Goal: Task Accomplishment & Management: Complete application form

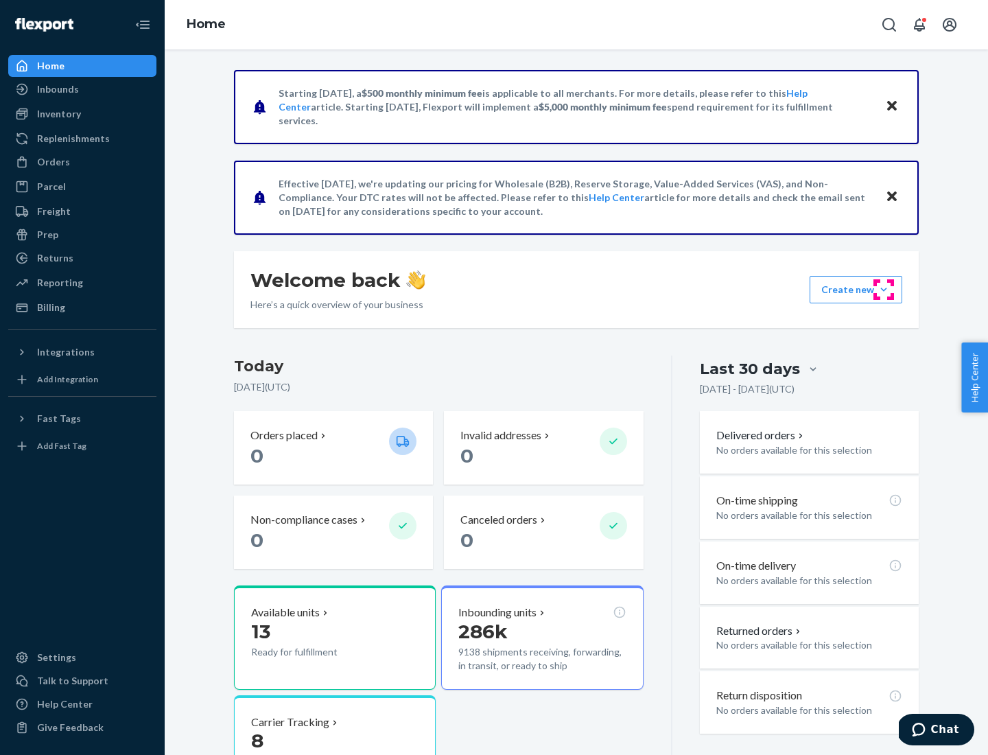
click at [884, 290] on button "Create new Create new inbound Create new order Create new product" at bounding box center [856, 289] width 93 height 27
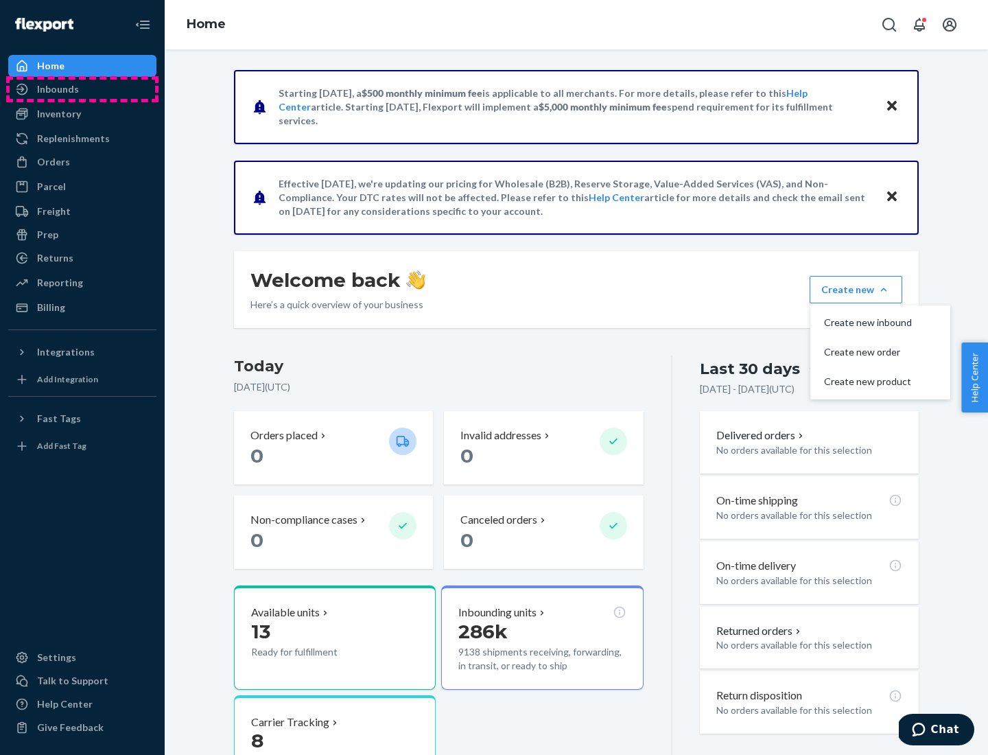
click at [82, 89] on div "Inbounds" at bounding box center [82, 89] width 145 height 19
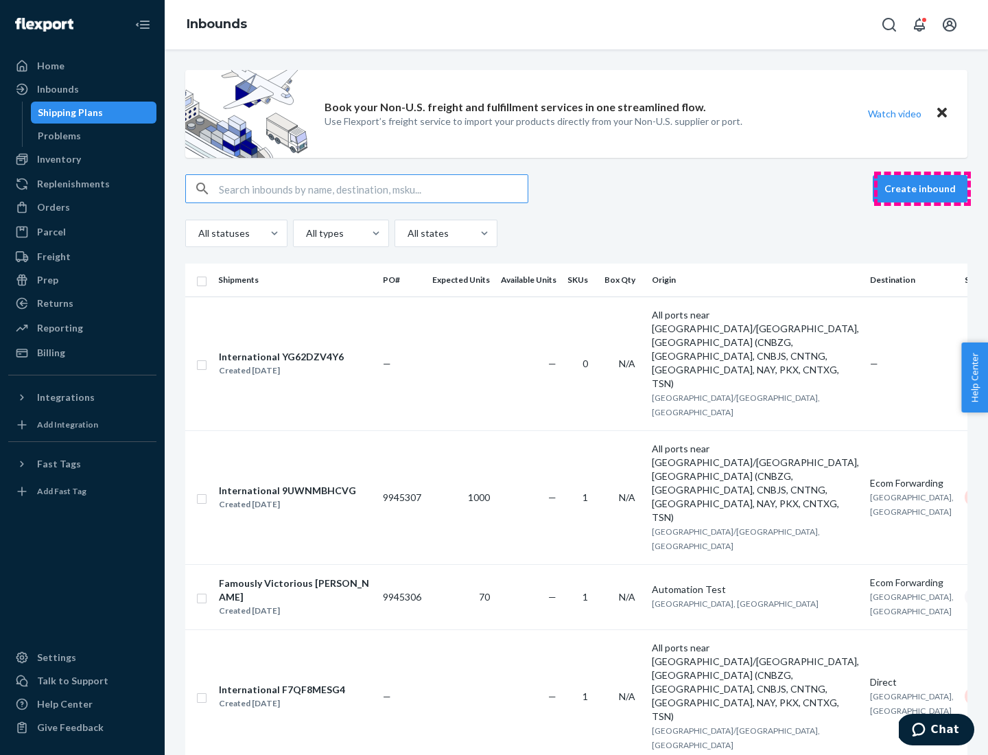
click at [922, 189] on button "Create inbound" at bounding box center [920, 188] width 95 height 27
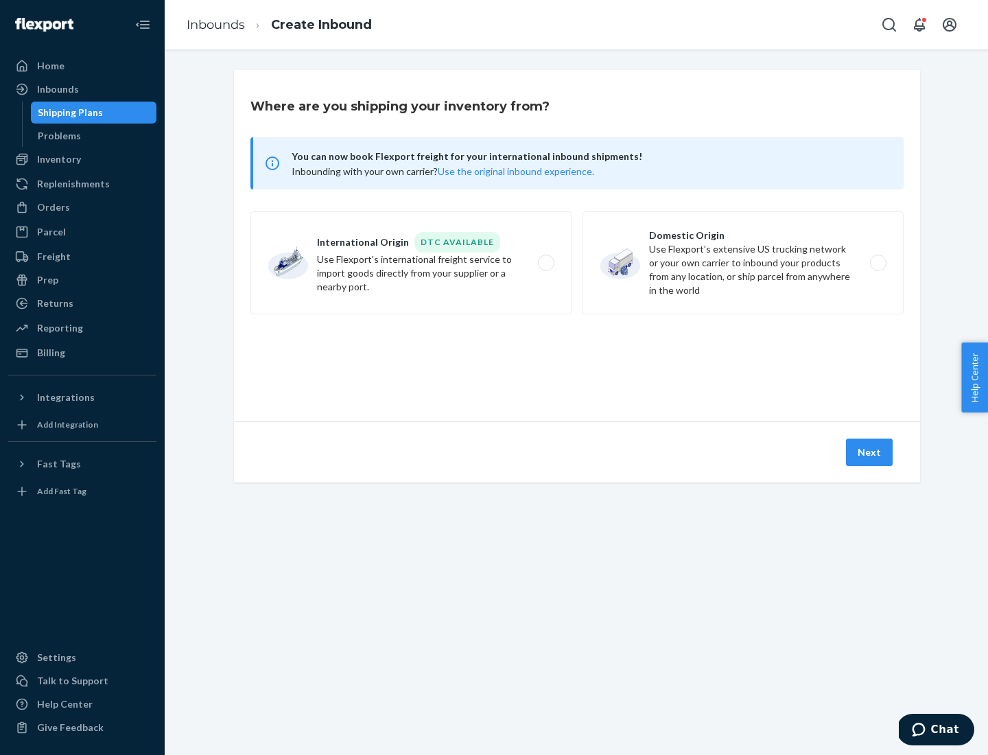
click at [743, 263] on label "Domestic Origin Use Flexport’s extensive US trucking network or your own carrie…" at bounding box center [742, 262] width 321 height 103
click at [877, 263] on input "Domestic Origin Use Flexport’s extensive US trucking network or your own carrie…" at bounding box center [881, 263] width 9 height 9
radio input "true"
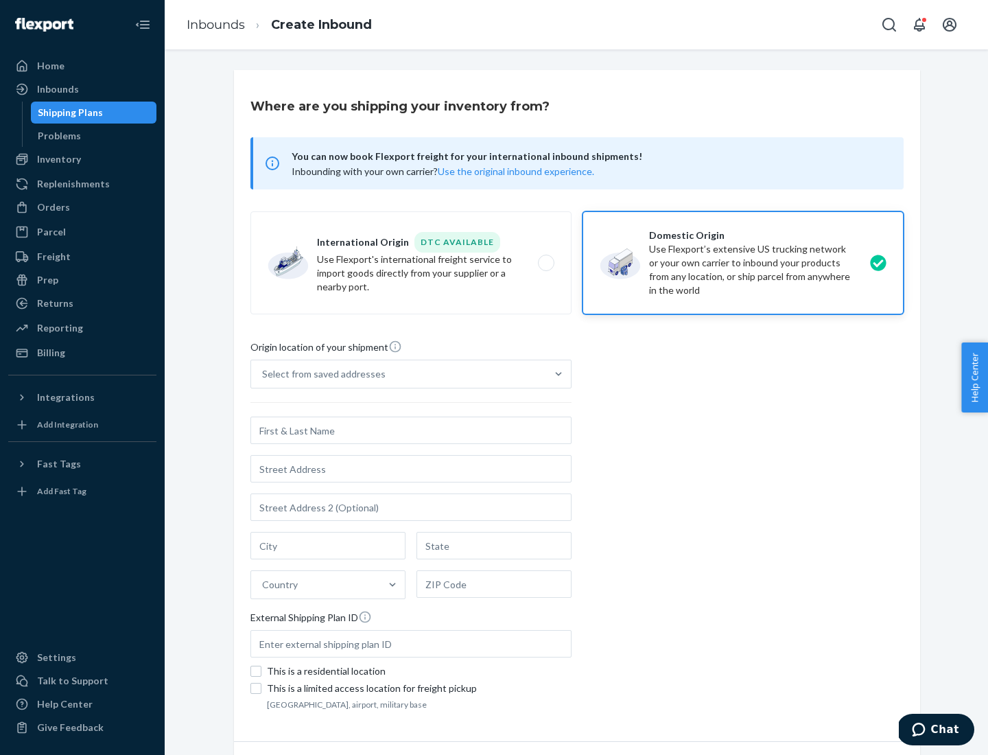
click at [320, 374] on div "Select from saved addresses" at bounding box center [323, 374] width 123 height 14
click at [263, 374] on input "Select from saved addresses" at bounding box center [262, 374] width 1 height 14
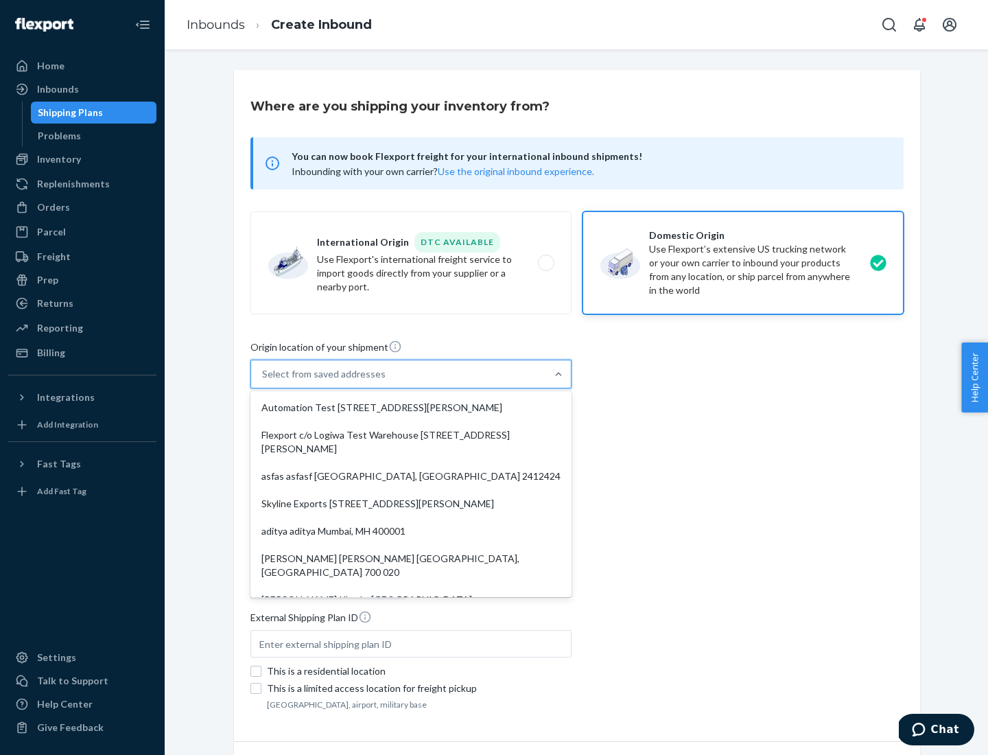
scroll to position [5, 0]
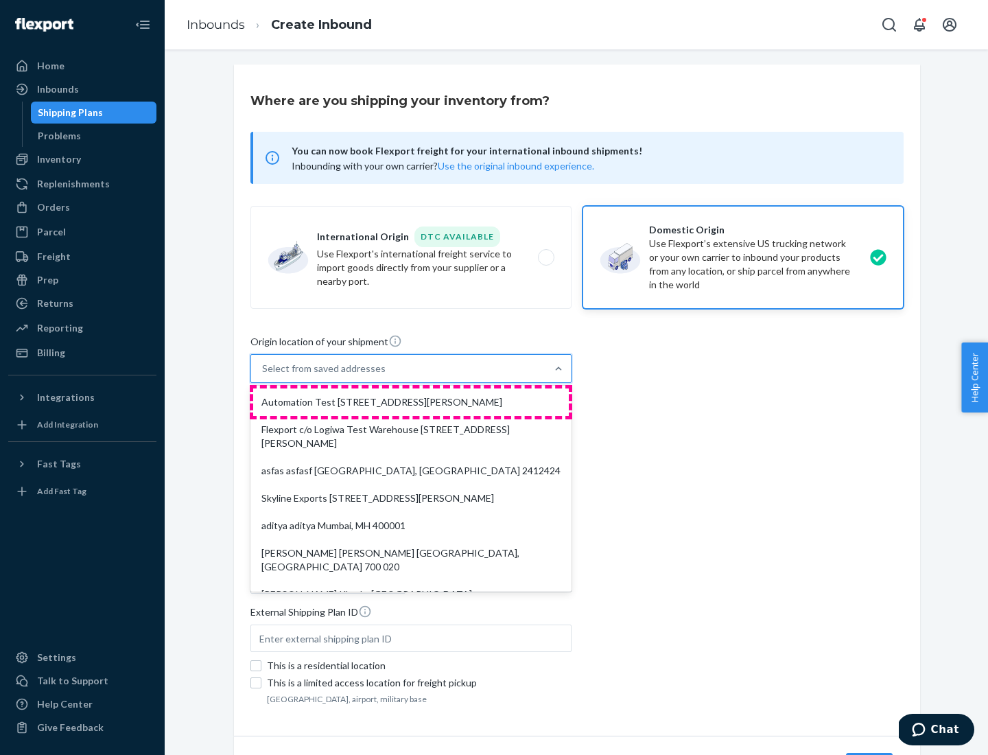
click at [411, 402] on div "Automation Test [STREET_ADDRESS][PERSON_NAME]" at bounding box center [411, 401] width 316 height 27
click at [263, 375] on input "option Automation Test [STREET_ADDRESS][PERSON_NAME]. 9 results available. Use …" at bounding box center [262, 369] width 1 height 14
type input "Automation Test"
type input "9th Floor"
type input "[GEOGRAPHIC_DATA]"
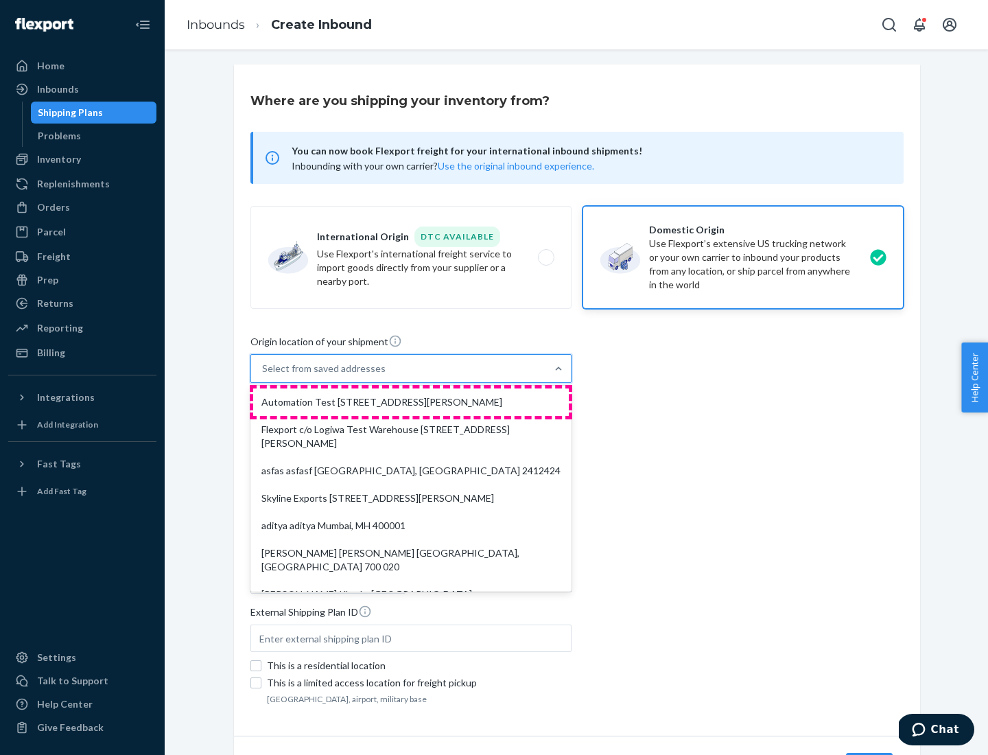
type input "CA"
type input "94104"
type input "[STREET_ADDRESS][PERSON_NAME]"
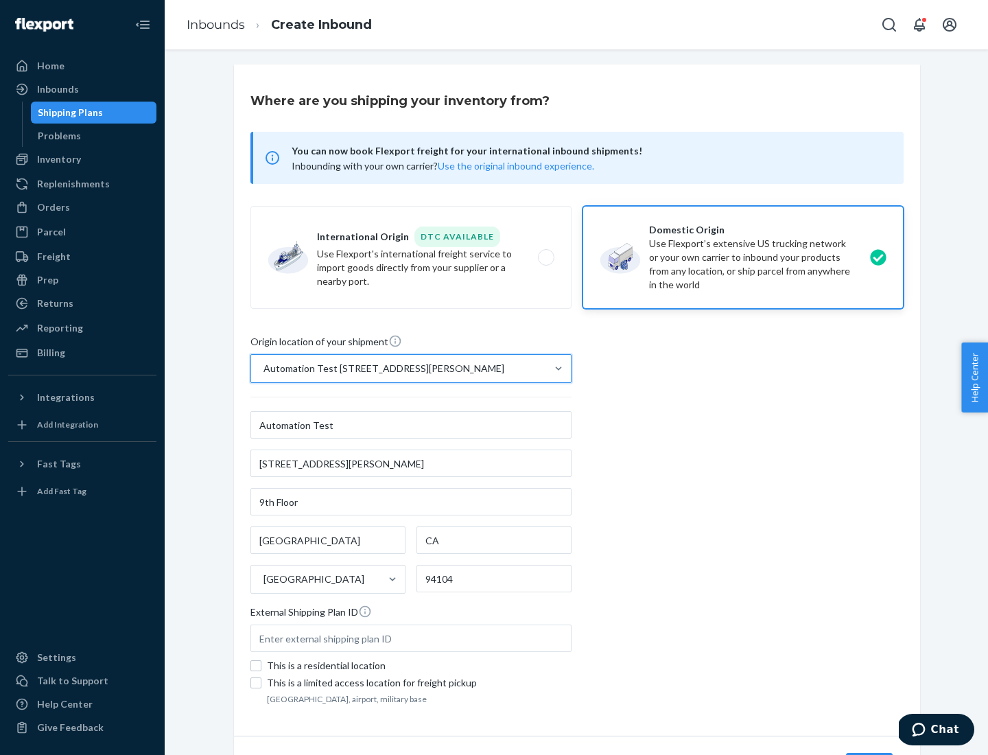
scroll to position [80, 0]
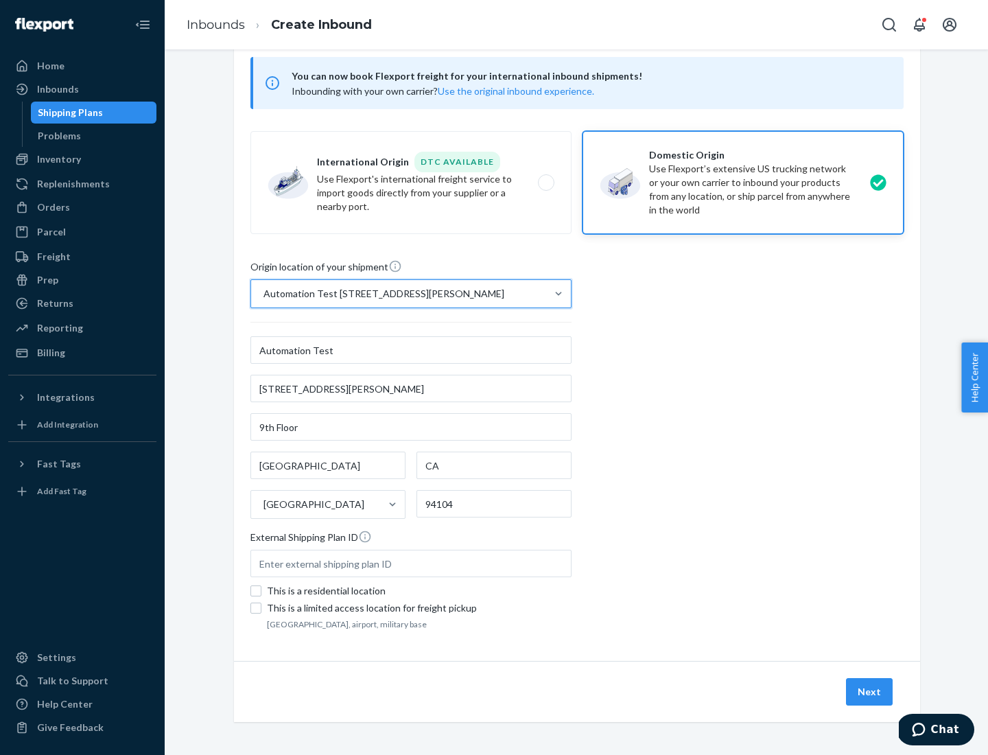
click at [870, 692] on button "Next" at bounding box center [869, 691] width 47 height 27
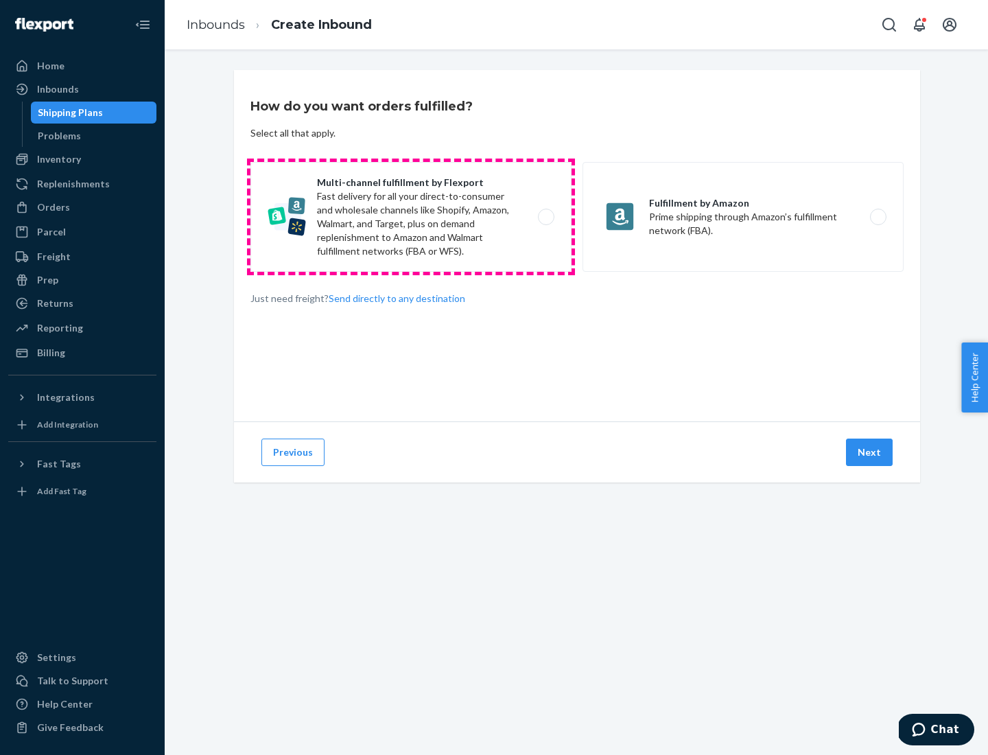
click at [411, 217] on label "Multi-channel fulfillment by Flexport Fast delivery for all your direct-to-cons…" at bounding box center [410, 217] width 321 height 110
click at [545, 217] on input "Multi-channel fulfillment by Flexport Fast delivery for all your direct-to-cons…" at bounding box center [549, 217] width 9 height 9
radio input "true"
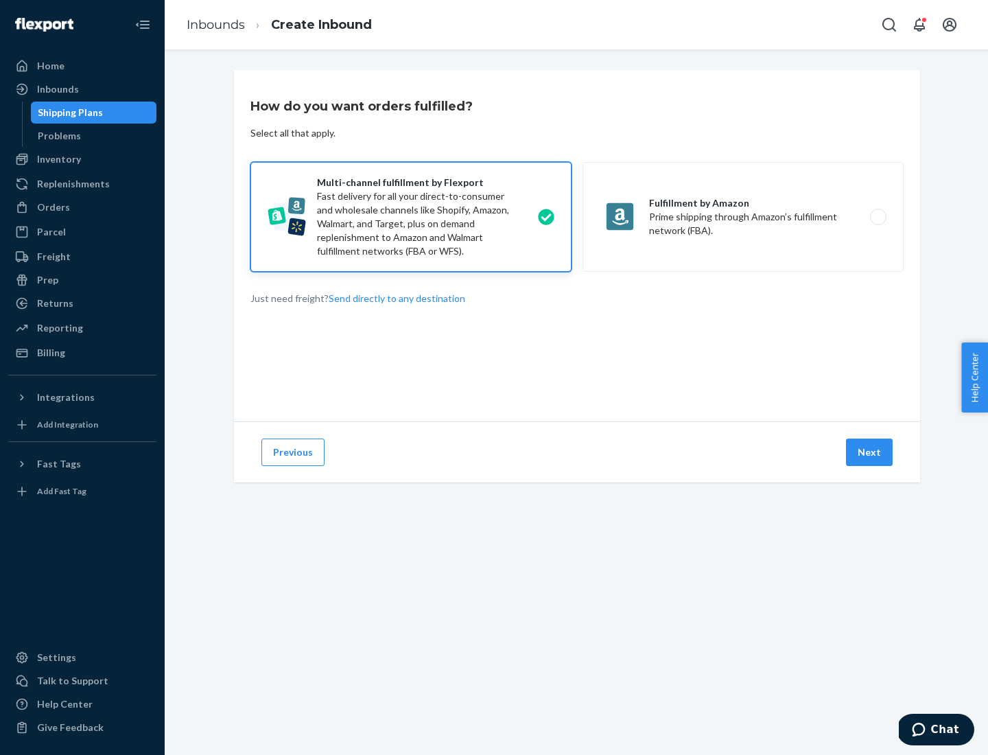
click at [870, 452] on button "Next" at bounding box center [869, 451] width 47 height 27
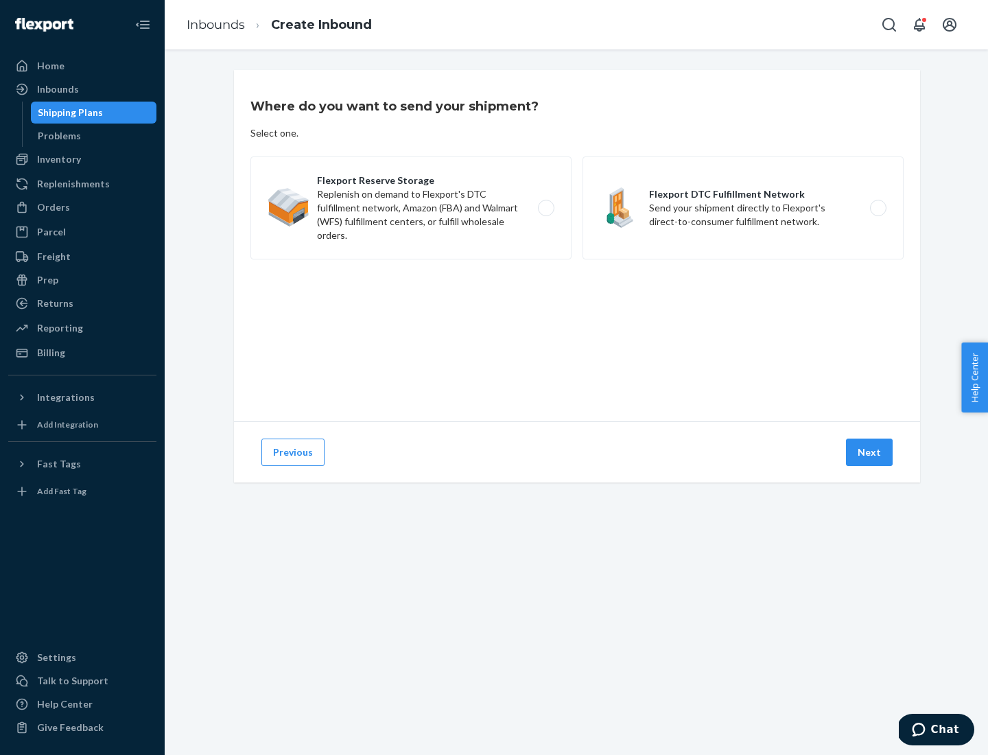
click at [743, 208] on label "Flexport DTC Fulfillment Network Send your shipment directly to Flexport's dire…" at bounding box center [742, 207] width 321 height 103
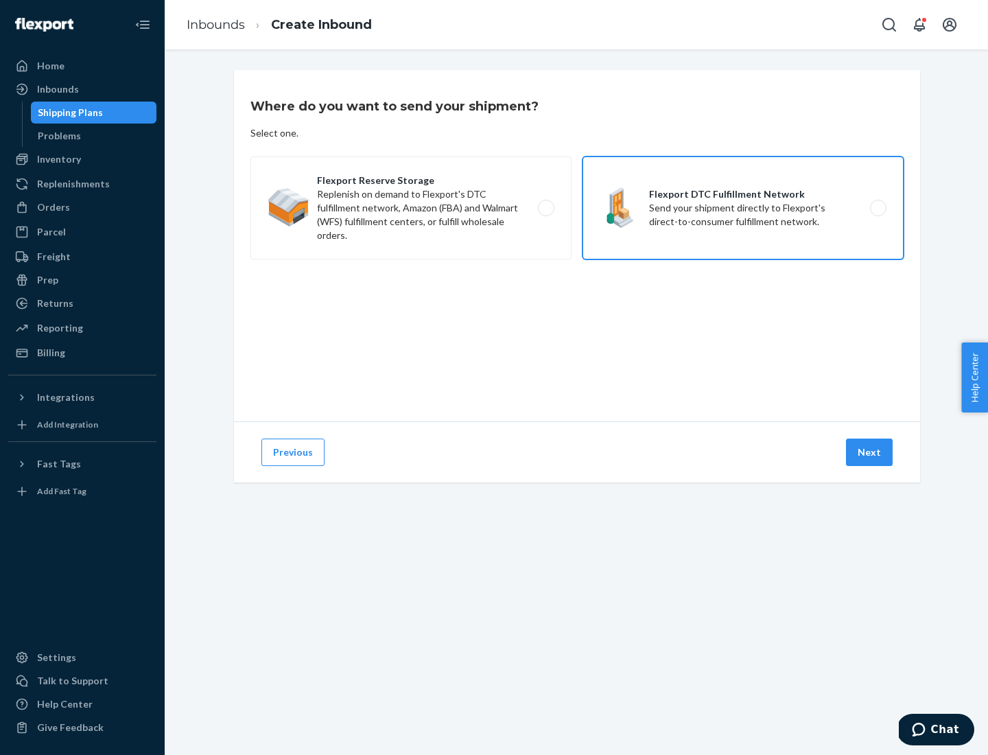
click at [877, 208] on input "Flexport DTC Fulfillment Network Send your shipment directly to Flexport's dire…" at bounding box center [881, 208] width 9 height 9
radio input "true"
click at [870, 452] on button "Next" at bounding box center [869, 451] width 47 height 27
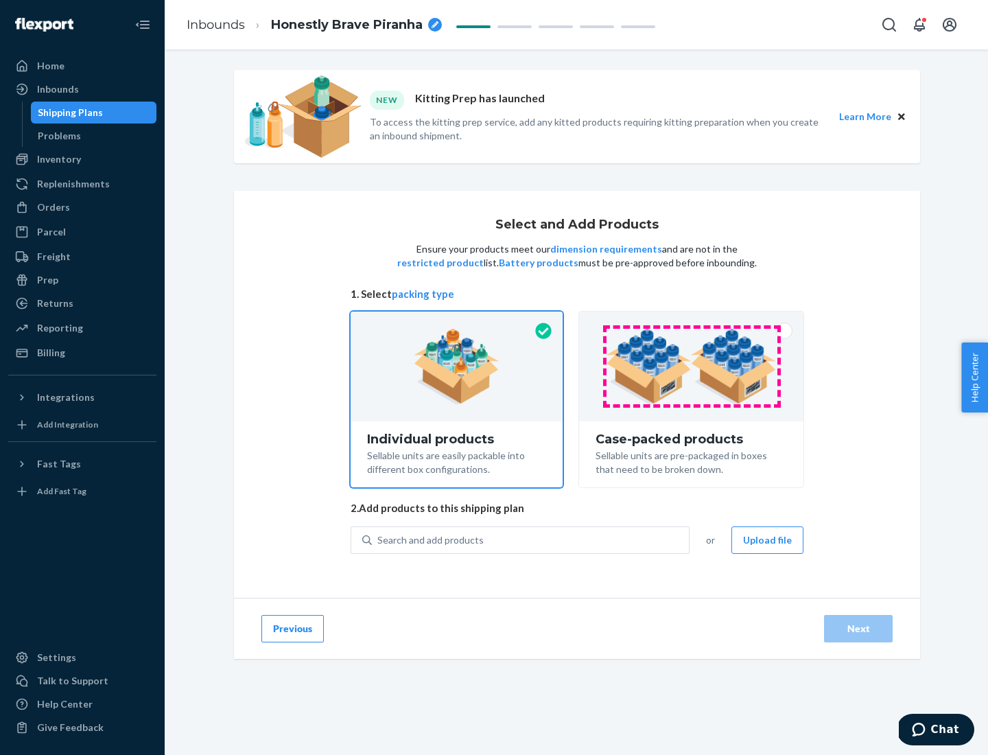
click at [692, 366] on img at bounding box center [691, 366] width 171 height 75
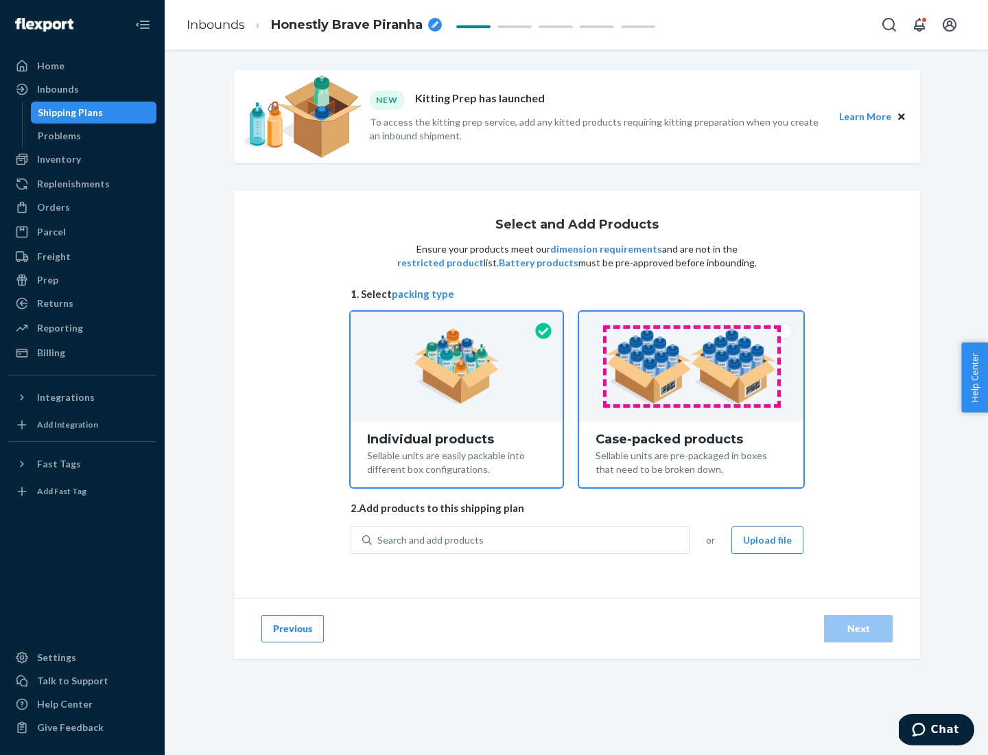
click at [692, 320] on input "Case-packed products Sellable units are pre-packaged in boxes that need to be b…" at bounding box center [691, 315] width 9 height 9
radio input "true"
radio input "false"
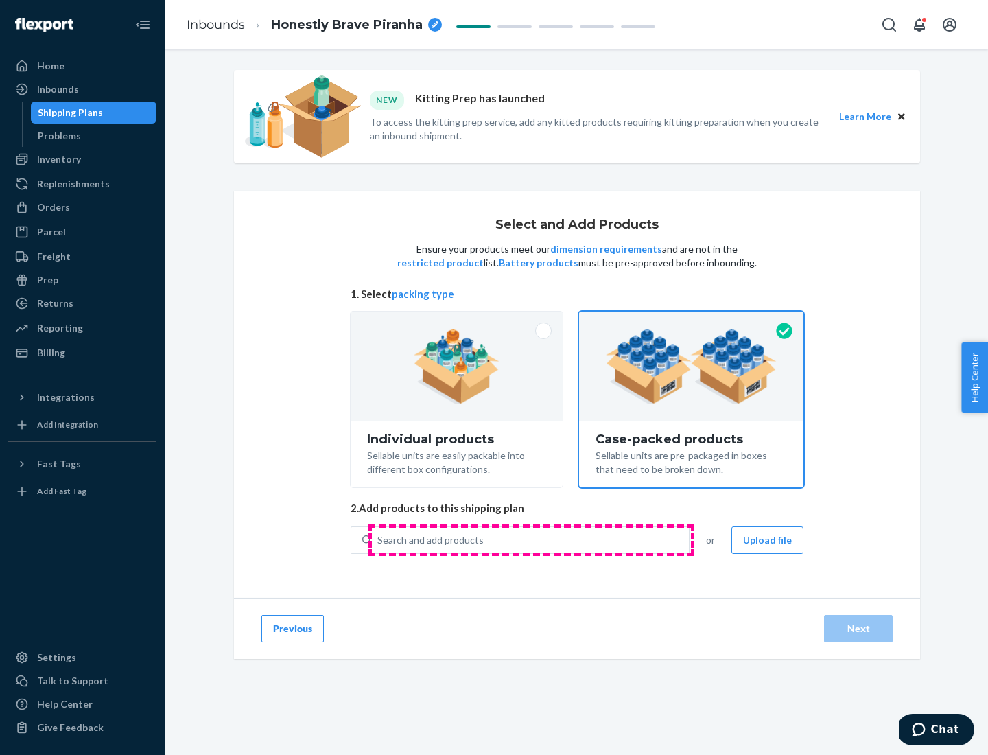
click at [531, 539] on div "Search and add products" at bounding box center [530, 540] width 317 height 25
click at [379, 539] on input "Search and add products" at bounding box center [377, 540] width 1 height 14
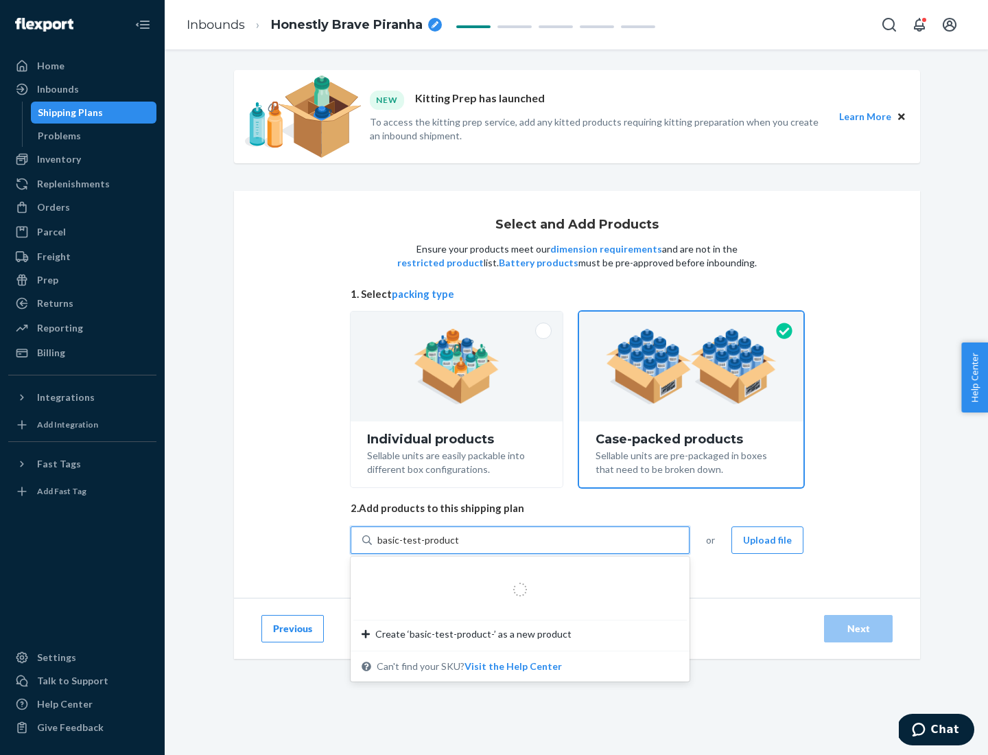
type input "basic-test-product-1"
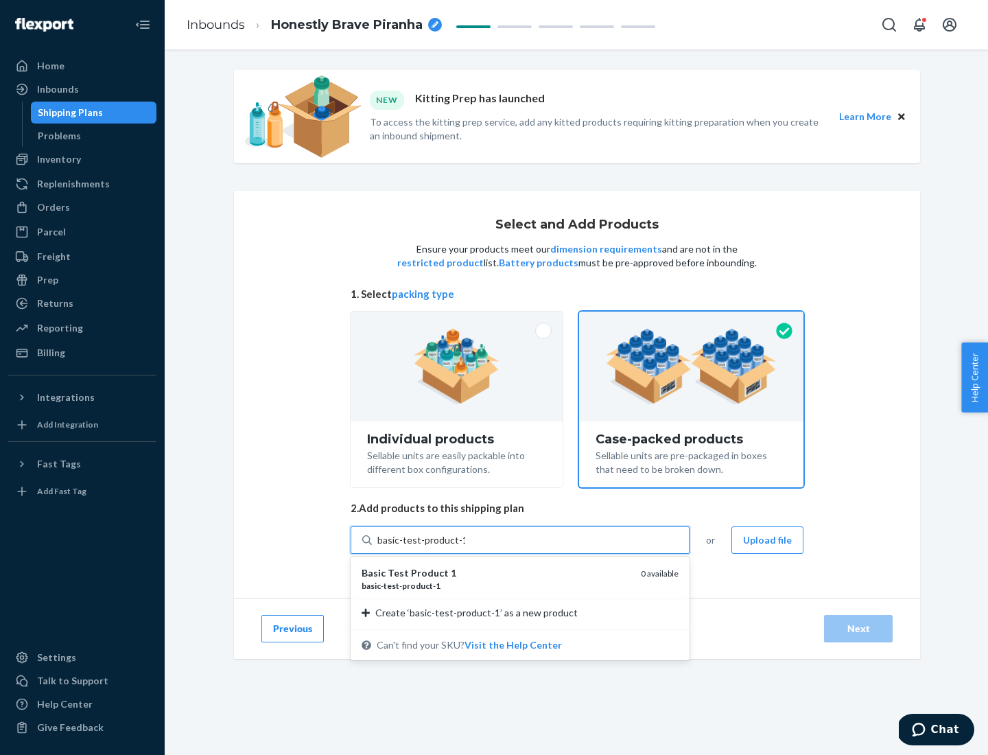
click at [496, 585] on div "basic - test - product - 1" at bounding box center [496, 586] width 268 height 12
click at [465, 547] on input "basic-test-product-1" at bounding box center [421, 540] width 88 height 14
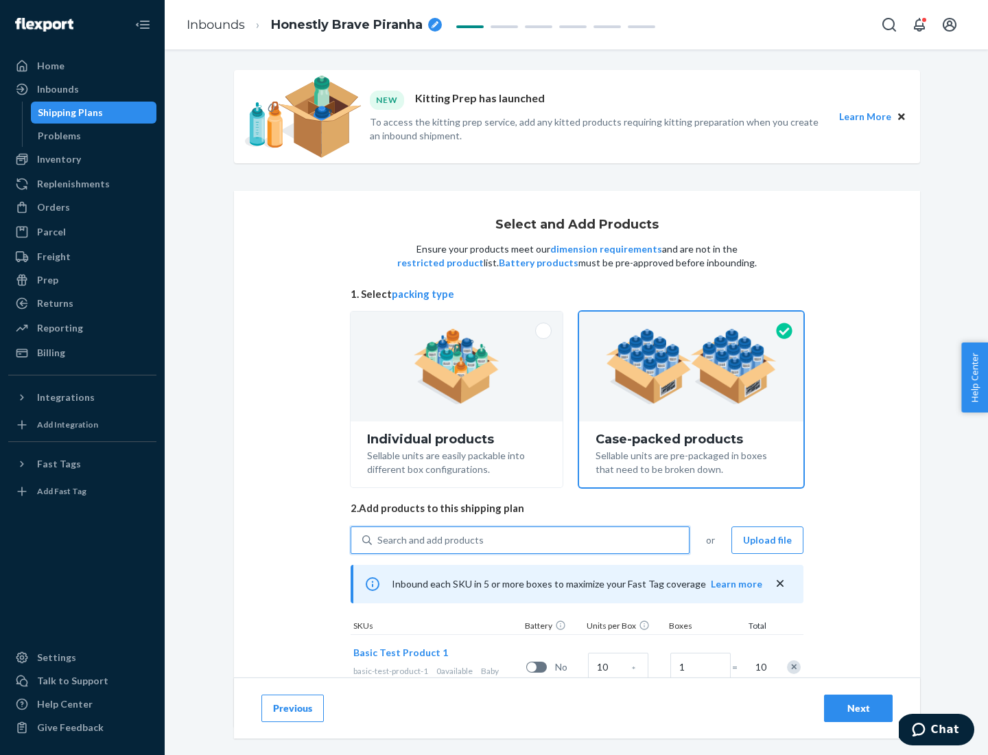
scroll to position [49, 0]
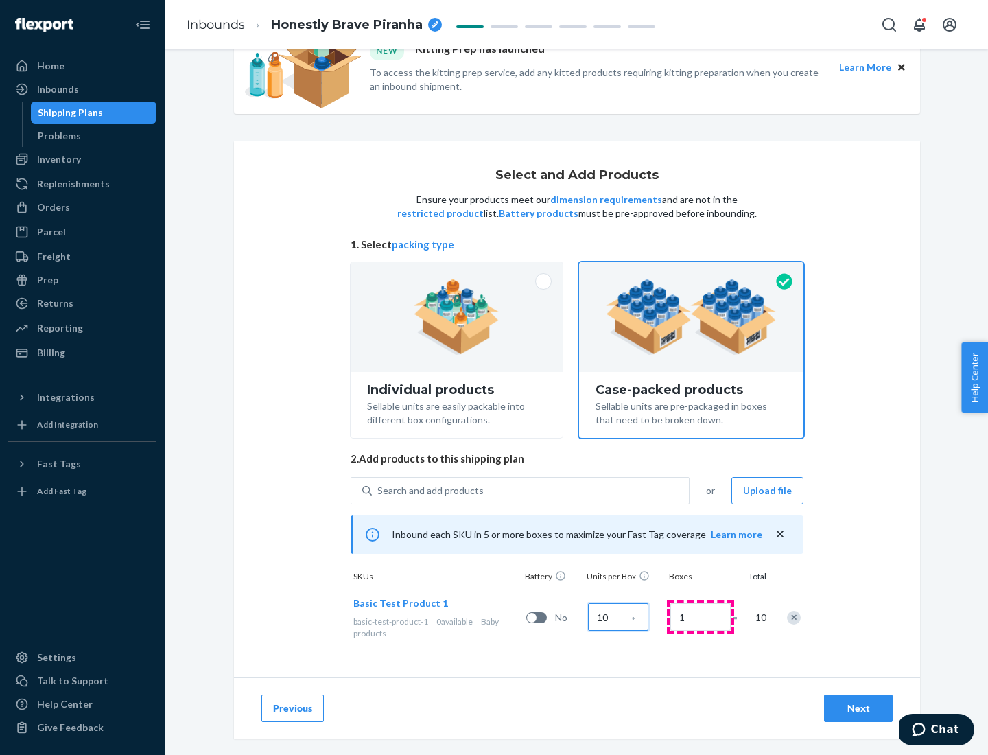
type input "10"
type input "7"
click at [858, 708] on div "Next" at bounding box center [858, 708] width 45 height 14
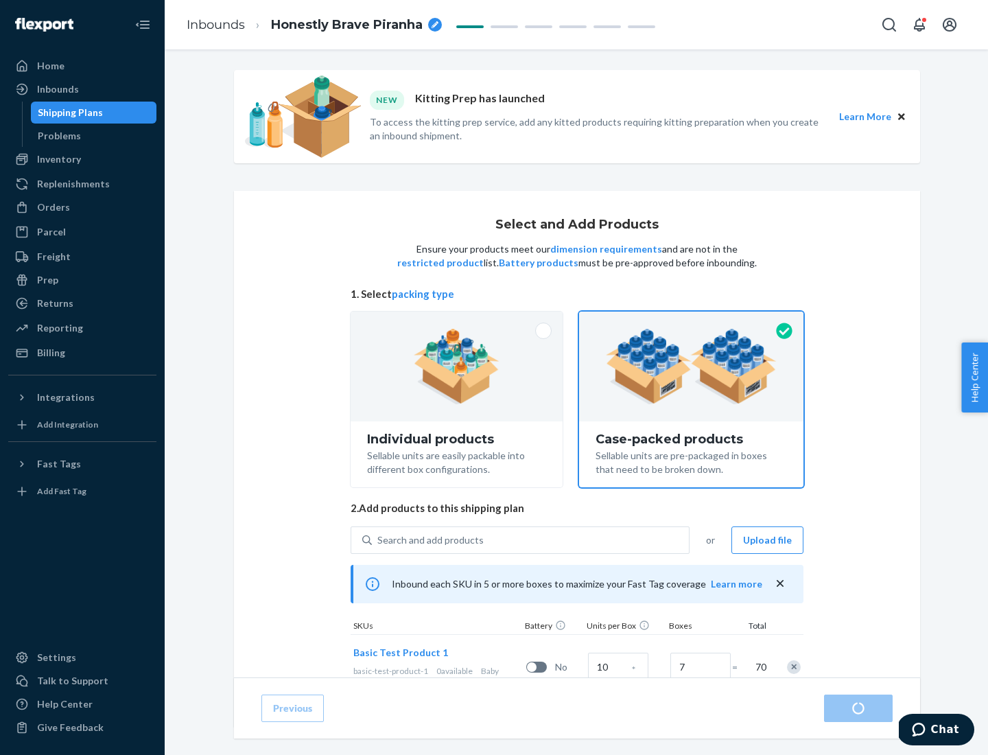
radio input "true"
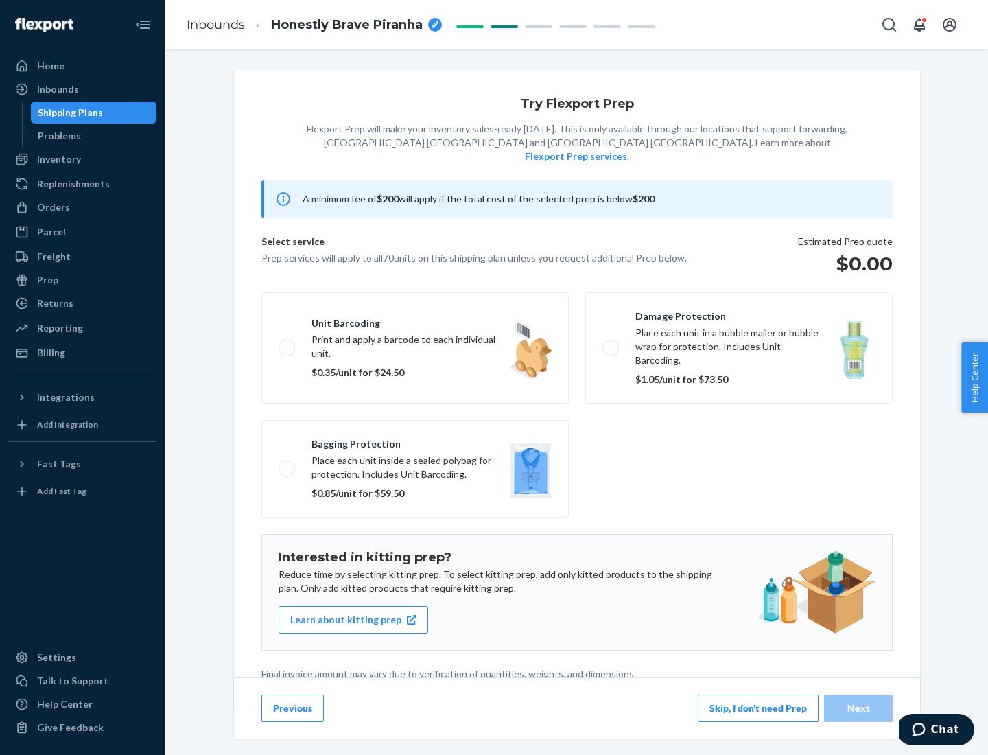
scroll to position [3, 0]
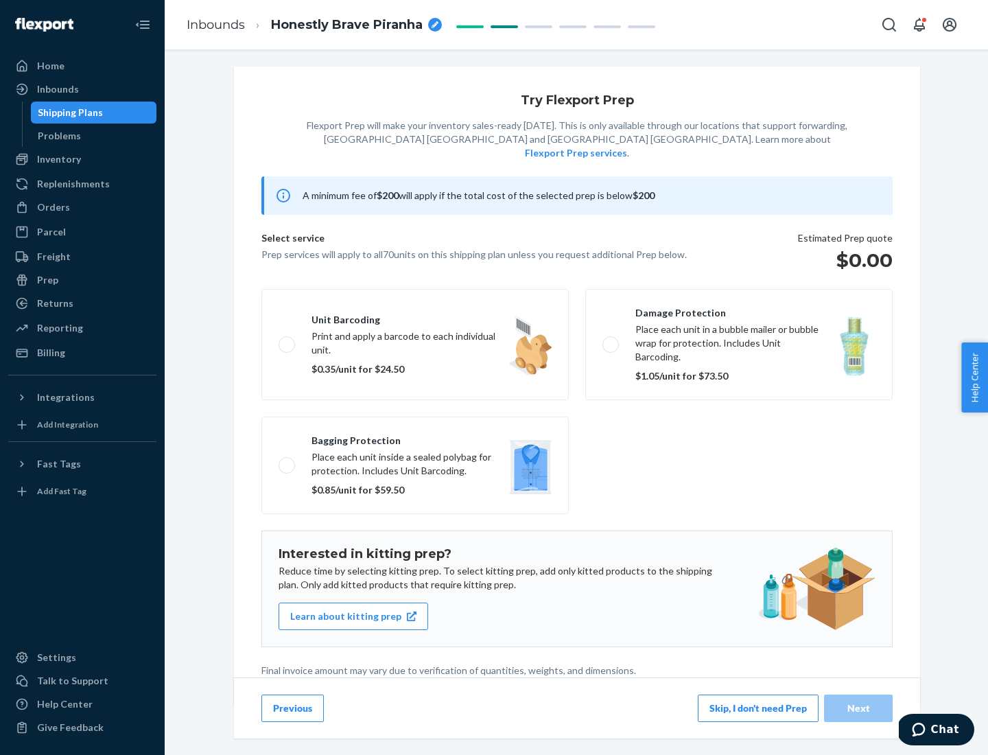
click at [415, 437] on label "Bagging protection Place each unit inside a sealed polybag for protection. Incl…" at bounding box center [414, 464] width 307 height 97
click at [287, 460] on input "Bagging protection Place each unit inside a sealed polybag for protection. Incl…" at bounding box center [283, 464] width 9 height 9
checkbox input "true"
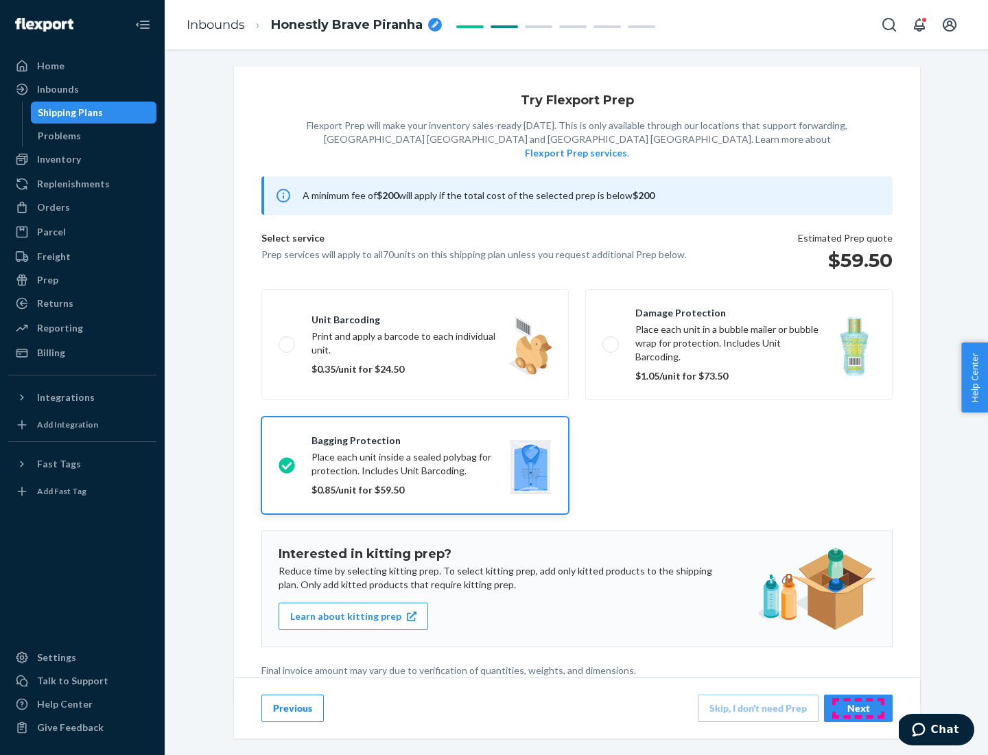
click at [858, 707] on div "Next" at bounding box center [858, 708] width 45 height 14
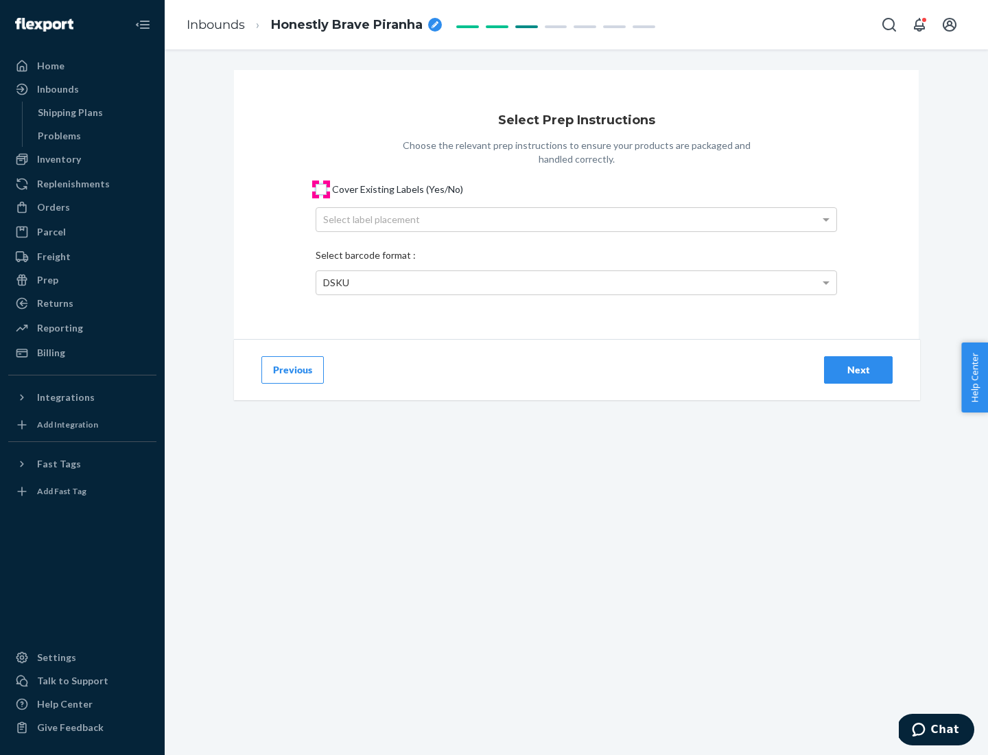
click at [321, 189] on input "Cover Existing Labels (Yes/No)" at bounding box center [321, 189] width 11 height 11
checkbox input "true"
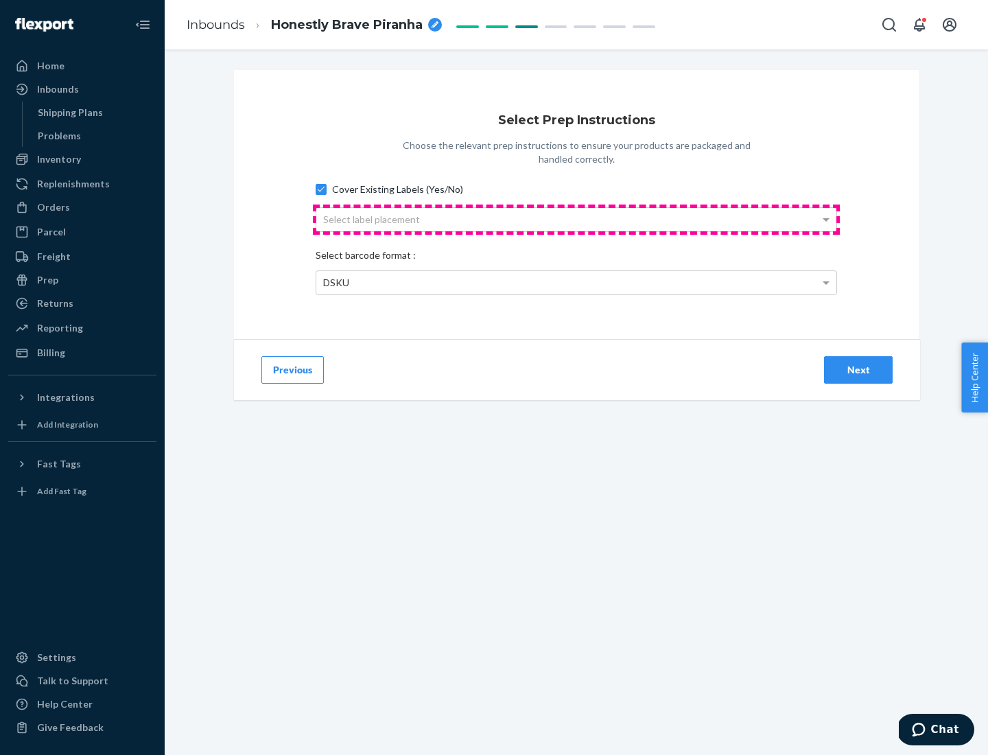
click at [576, 219] on div "Select label placement" at bounding box center [576, 219] width 520 height 23
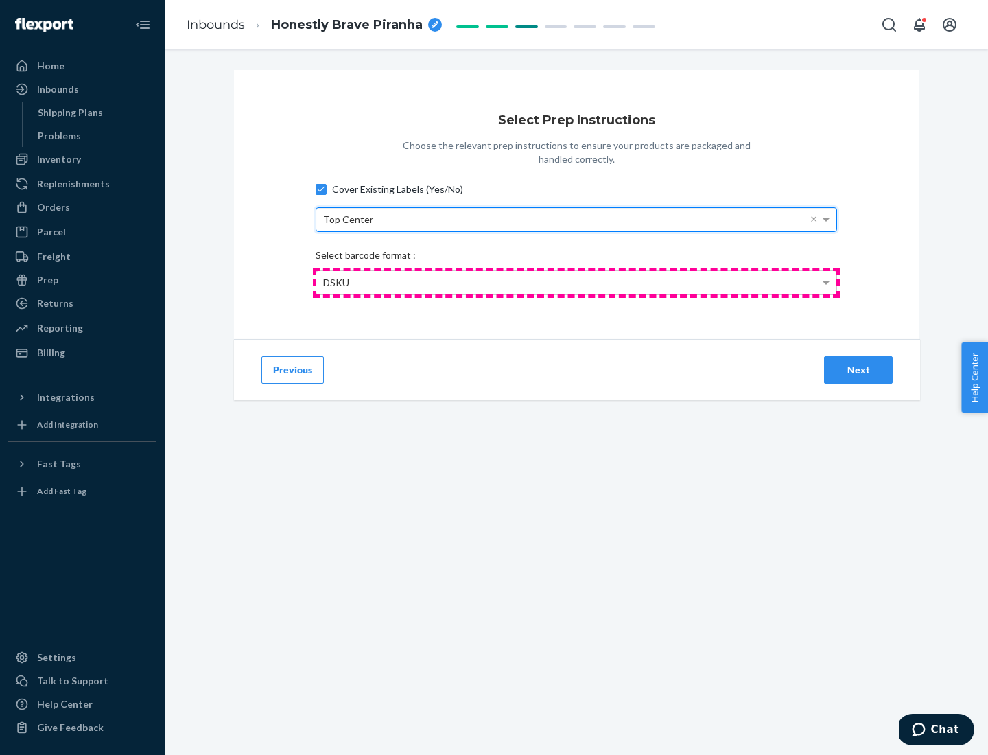
click at [576, 282] on div "DSKU" at bounding box center [576, 282] width 520 height 23
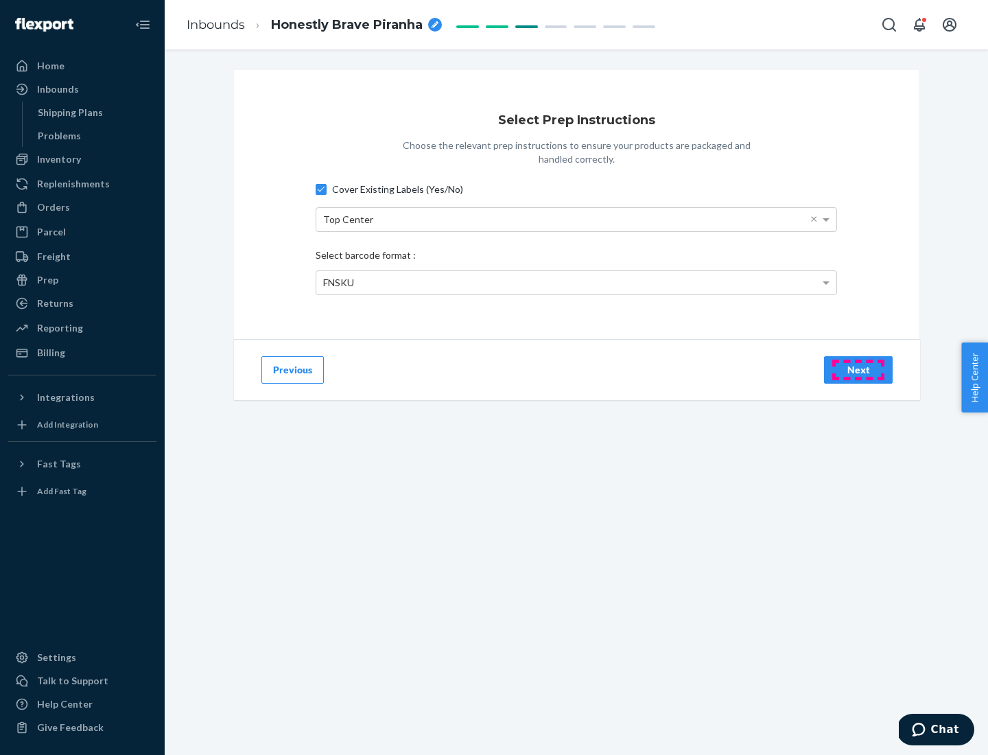
click at [858, 369] on div "Next" at bounding box center [858, 370] width 45 height 14
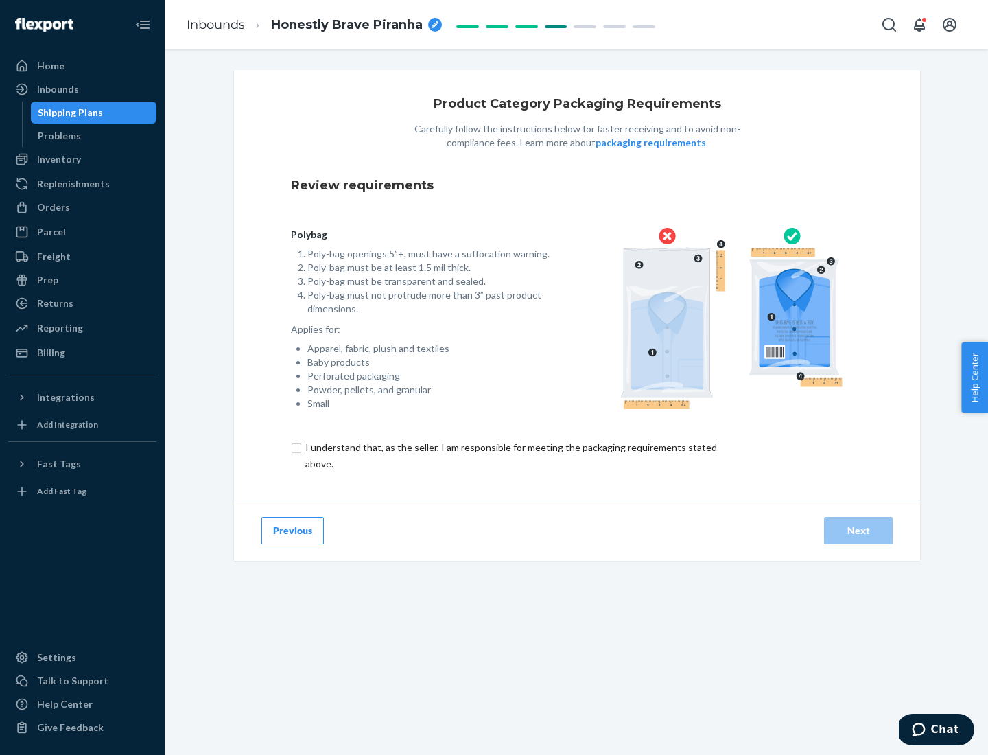
click at [510, 455] on input "checkbox" at bounding box center [519, 455] width 456 height 33
checkbox input "true"
click at [858, 530] on div "Next" at bounding box center [858, 530] width 45 height 14
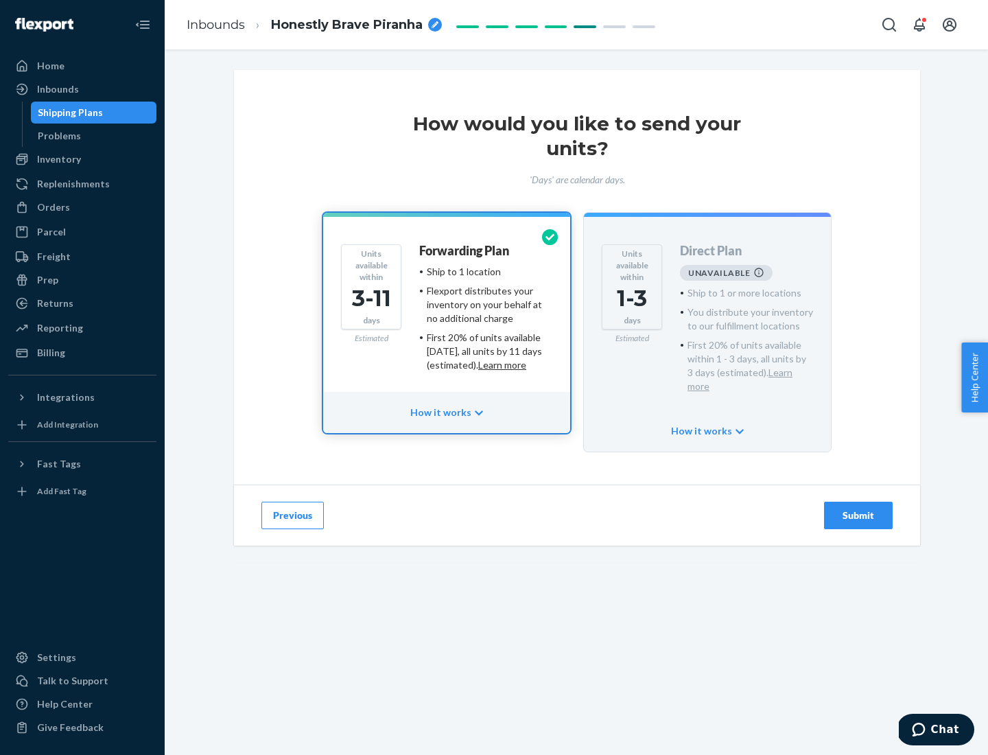
click at [465, 250] on h4 "Forwarding Plan" at bounding box center [464, 251] width 90 height 14
click at [858, 508] on div "Submit" at bounding box center [858, 515] width 45 height 14
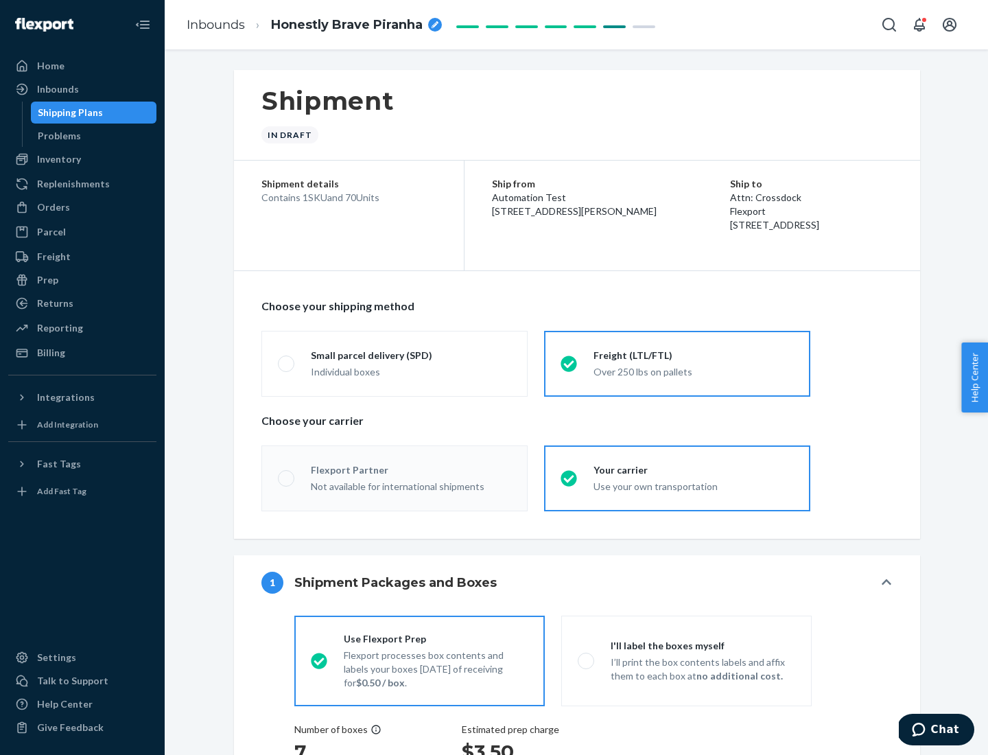
radio input "true"
radio input "false"
radio input "true"
radio input "false"
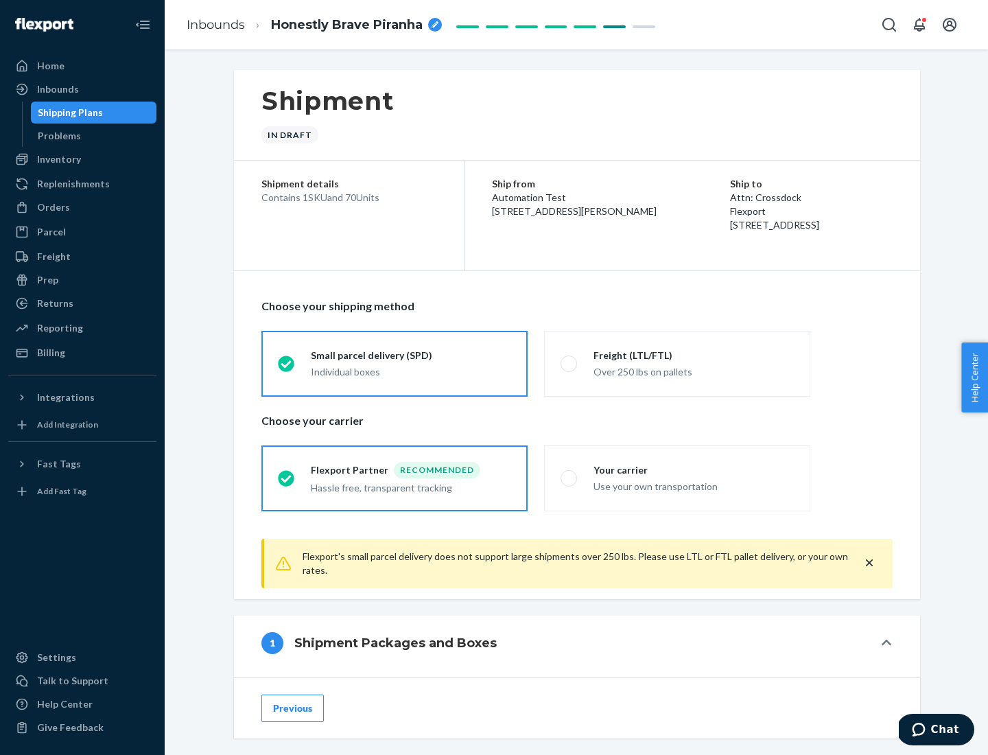
click at [411, 371] on div "Individual boxes" at bounding box center [411, 372] width 200 height 14
click at [287, 368] on input "Small parcel delivery (SPD) Individual boxes" at bounding box center [282, 363] width 9 height 9
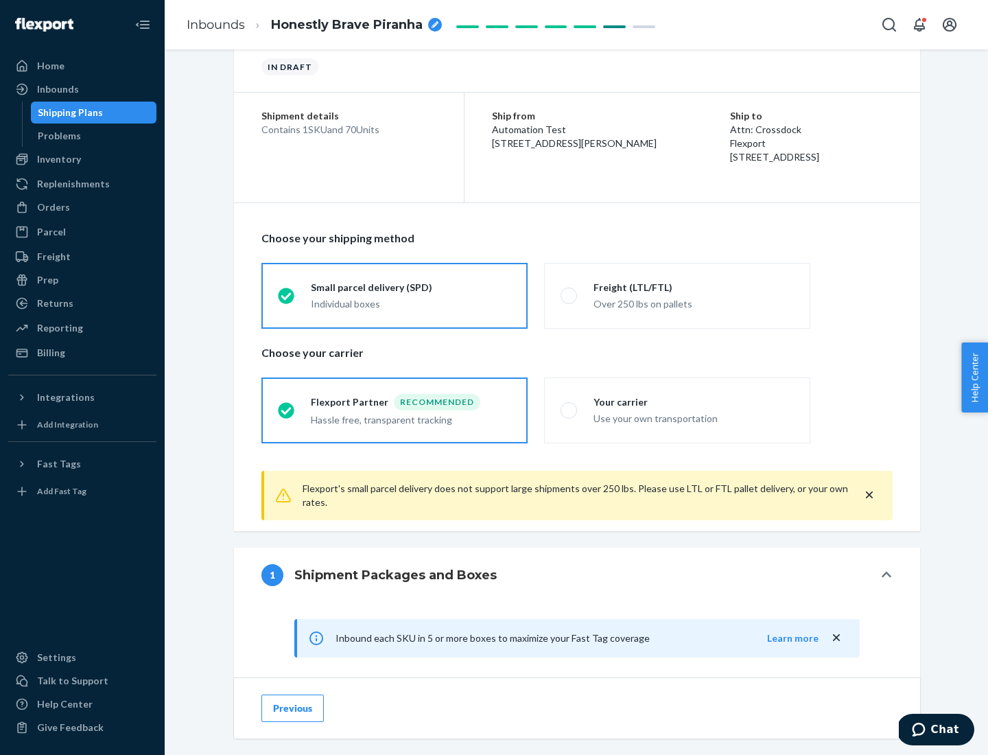
click at [411, 401] on div "Recommended" at bounding box center [437, 402] width 86 height 16
click at [287, 405] on input "Flexport Partner Recommended Hassle free, transparent tracking" at bounding box center [282, 409] width 9 height 9
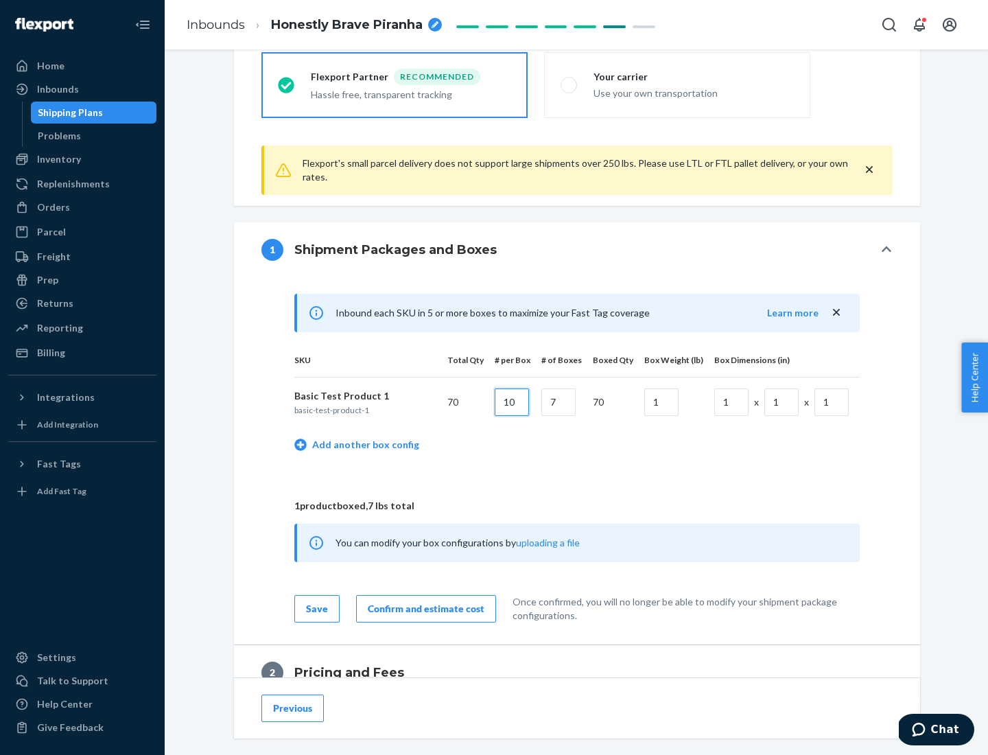
type input "10"
type input "7"
type input "1"
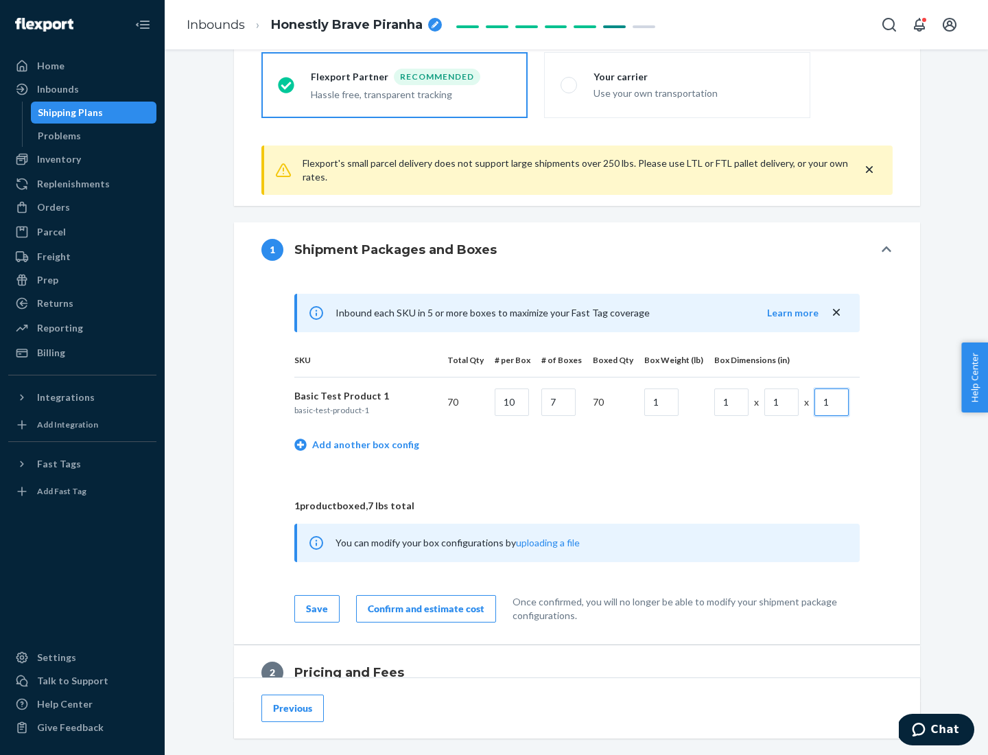
scroll to position [600, 0]
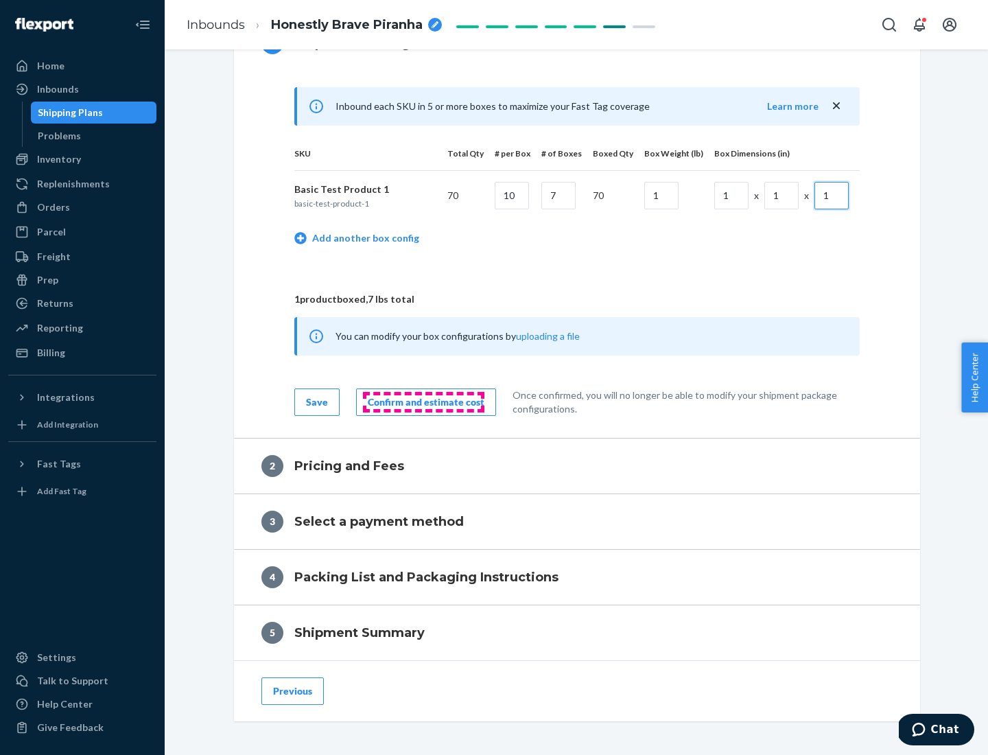
type input "1"
click at [423, 401] on div "Confirm and estimate cost" at bounding box center [426, 402] width 117 height 14
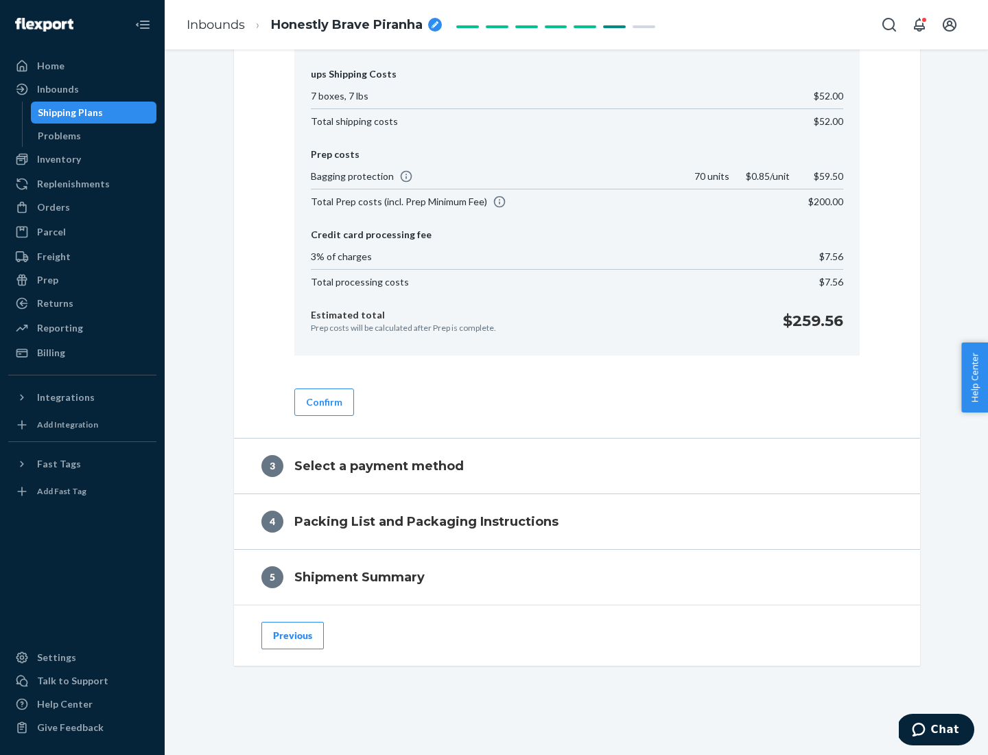
click at [323, 401] on button "Confirm" at bounding box center [324, 401] width 60 height 27
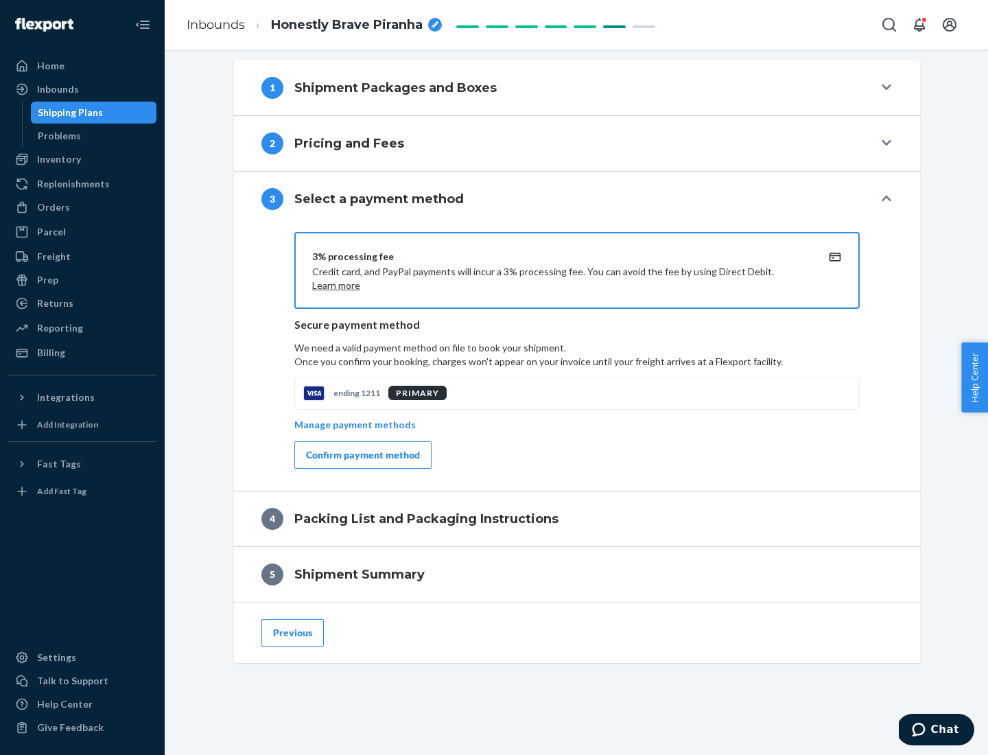
click at [362, 455] on div "Confirm payment method" at bounding box center [363, 455] width 114 height 14
